Goal: Information Seeking & Learning: Check status

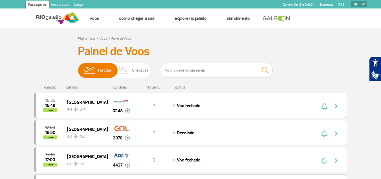
click at [186, 88] on div "STATUS" at bounding box center [195, 88] width 46 height 4
click at [186, 76] on input "text" at bounding box center [216, 70] width 113 height 15
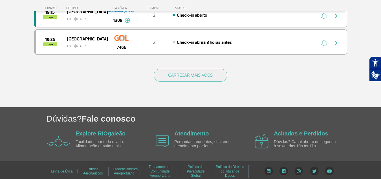
scroll to position [586, 0]
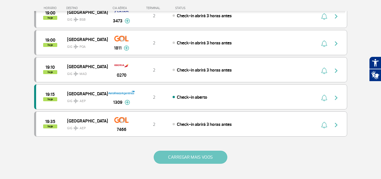
click at [187, 154] on button "CARREGAR MAIS VOOS" at bounding box center [191, 156] width 74 height 13
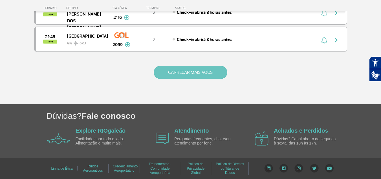
click at [183, 76] on button "CARREGAR MAIS VOOS" at bounding box center [191, 72] width 74 height 13
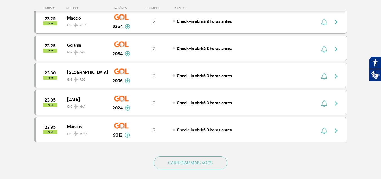
scroll to position [1664, 0]
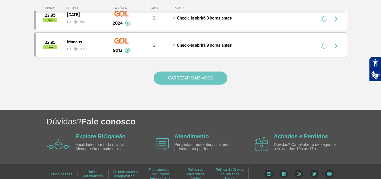
click at [183, 82] on button "CARREGAR MAIS VOOS" at bounding box center [191, 77] width 74 height 13
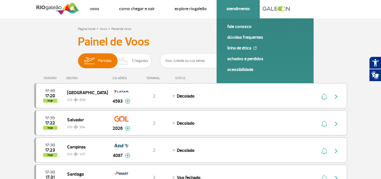
scroll to position [0, 0]
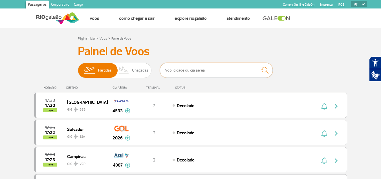
click at [191, 76] on input "text" at bounding box center [216, 70] width 113 height 15
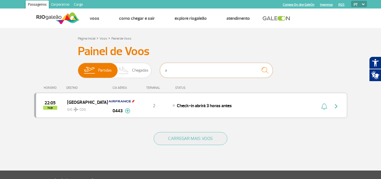
type input "a"
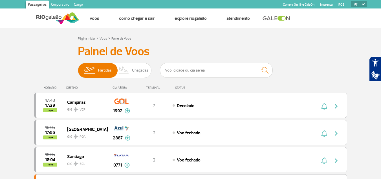
click at [281, 41] on div "Página Inicial > Voos > Painel de Voos" at bounding box center [191, 38] width 226 height 7
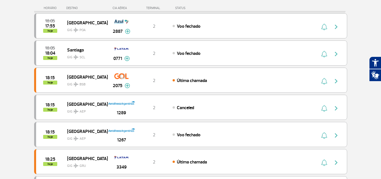
scroll to position [85, 0]
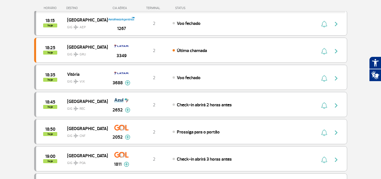
scroll to position [198, 0]
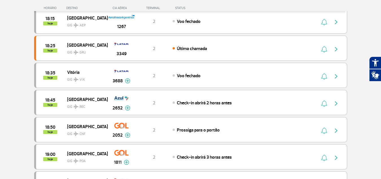
click at [12, 99] on section "Página Inicial > Voos > Painel de Voos Painel de Voos Partidas Chegadas 18:05 1…" at bounding box center [190, 161] width 381 height 662
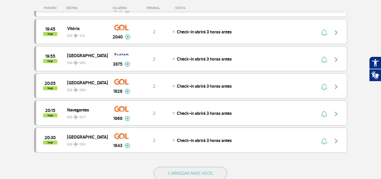
scroll to position [474, 0]
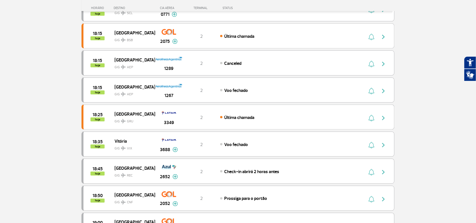
scroll to position [58, 0]
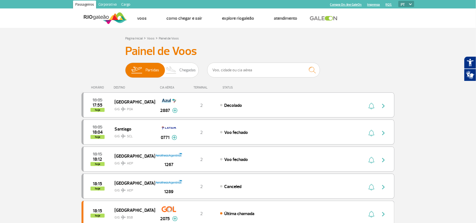
click at [88, 82] on div "HORÁRIO DESTINO CIA AÉREA TERMINAL STATUS" at bounding box center [238, 85] width 313 height 11
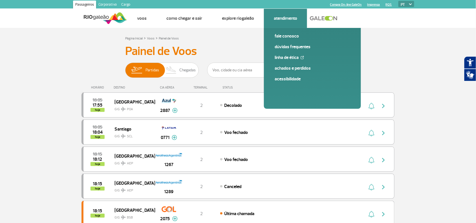
click at [284, 49] on link "Dúvidas Frequentes" at bounding box center [313, 47] width 76 height 6
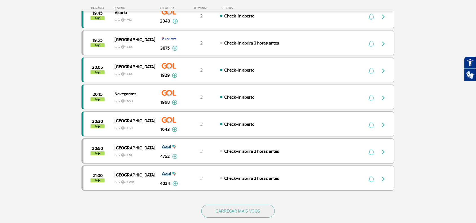
scroll to position [459, 0]
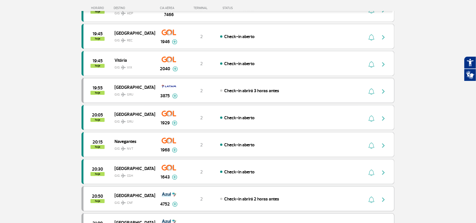
click at [47, 69] on section "Página Inicial > Voos > Painel de Voos Painel de Voos Partidas Chegadas 18:35 1…" at bounding box center [238, 41] width 476 height 662
drag, startPoint x: 46, startPoint y: 95, endPoint x: 28, endPoint y: 3, distance: 93.5
click at [46, 92] on section "Página Inicial > Voos > Painel de Voos Painel de Voos Partidas Chegadas 18:35 1…" at bounding box center [238, 41] width 476 height 662
click at [50, 100] on section "Página Inicial > Voos > Painel de Voos Painel de Voos Partidas Chegadas 18:35 1…" at bounding box center [238, 41] width 476 height 662
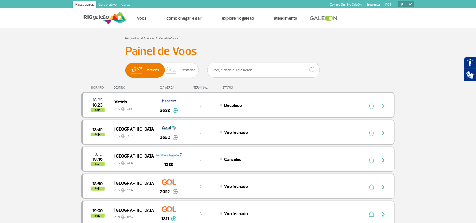
drag, startPoint x: 427, startPoint y: 49, endPoint x: 424, endPoint y: 51, distance: 4.2
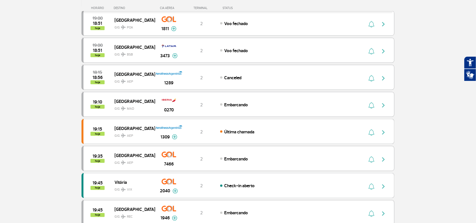
scroll to position [176, 0]
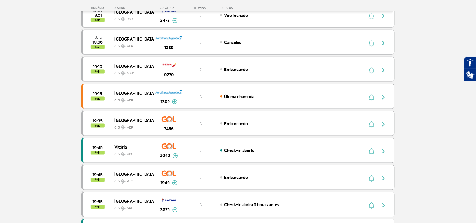
click at [31, 110] on section "Página Inicial > Voos > Painel de Voos Painel de Voos Partidas Chegadas 18:50 1…" at bounding box center [238, 183] width 476 height 662
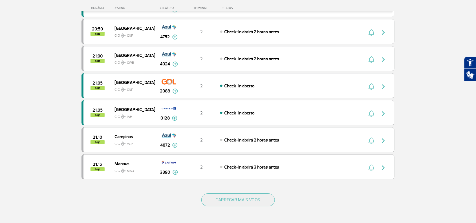
scroll to position [459, 0]
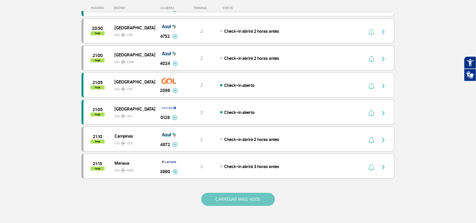
click at [266, 206] on button "CARREGAR MAIS VOOS" at bounding box center [239, 199] width 74 height 13
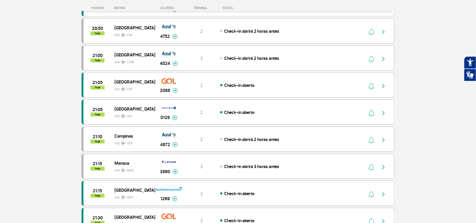
click at [23, 65] on section "Página Inicial > Voos > Painel de Voos Painel de Voos Partidas Chegadas 18:50 1…" at bounding box center [238, 171] width 476 height 1204
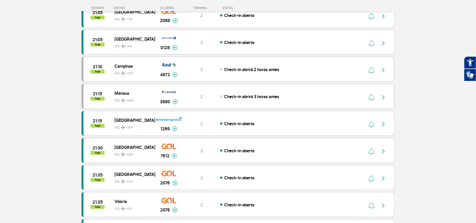
scroll to position [529, 0]
click at [23, 65] on section "Página Inicial > Voos > Painel de Voos Painel de Voos Partidas Chegadas 18:50 1…" at bounding box center [238, 101] width 476 height 1204
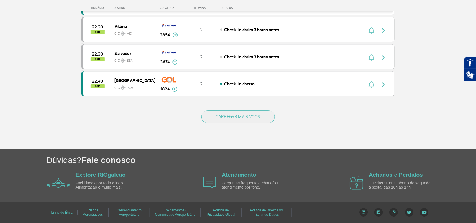
scroll to position [1094, 0]
click at [238, 121] on button "CARREGAR MAIS VOOS" at bounding box center [239, 116] width 74 height 13
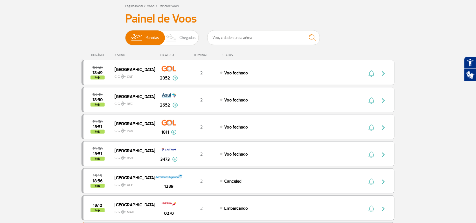
scroll to position [0, 0]
